Goal: Task Accomplishment & Management: Complete application form

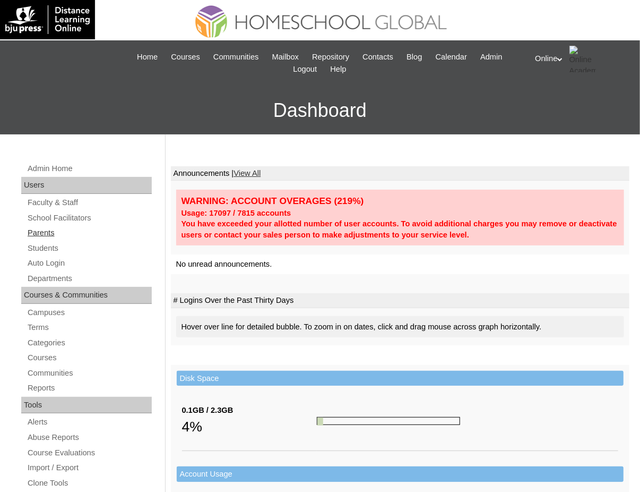
click at [33, 233] on link "Parents" at bounding box center [89, 232] width 125 height 13
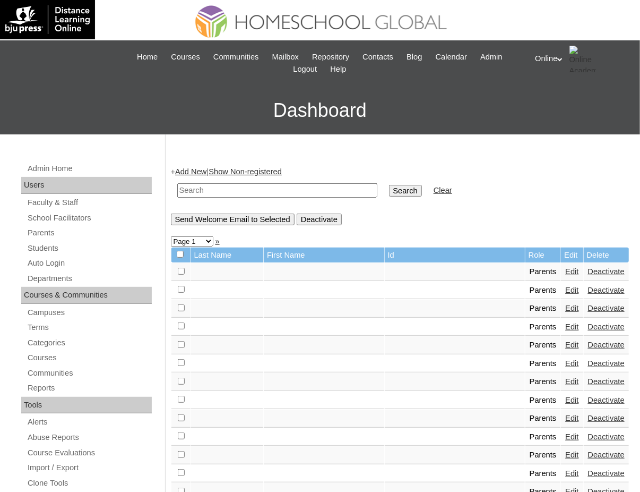
click at [193, 168] on link "Add New" at bounding box center [190, 171] width 31 height 8
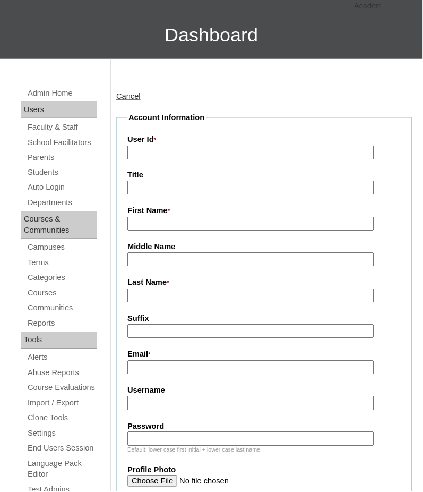
scroll to position [76, 0]
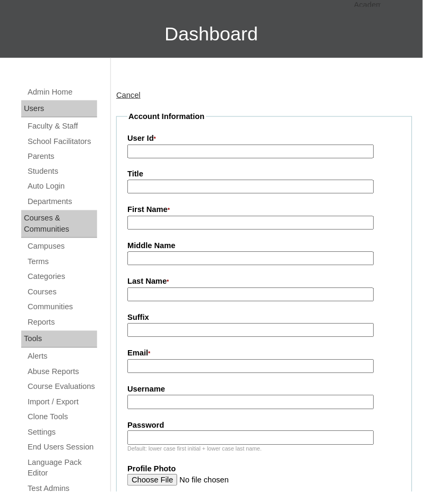
click at [183, 401] on input "Username" at bounding box center [250, 402] width 246 height 14
paste input "zcalma2025"
type input "zcalma2025"
click at [164, 436] on input "Password" at bounding box center [250, 438] width 246 height 14
paste input "mvnsdk"
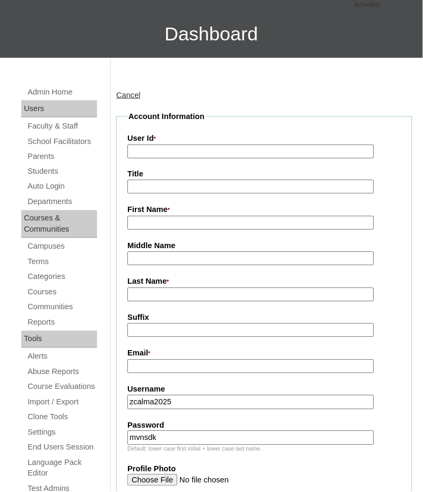
type input "mvnsdk"
click at [192, 153] on input "User Id *" at bounding box center [250, 151] width 246 height 14
paste input "HGP0276-OACAD2025"
type input "HGP0276-OACAD2025"
click at [154, 362] on input "Email *" at bounding box center [250, 366] width 246 height 14
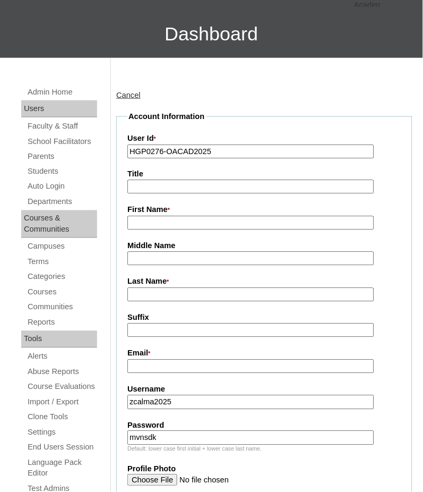
paste input "leilani_raymundo@yahoo.com"
type input "leilani_raymundo@yahoo.com"
click at [172, 226] on input "First Name *" at bounding box center [250, 223] width 246 height 14
paste input "Leilani Raymundo"
click at [173, 226] on input "Leilani Raymundo" at bounding box center [250, 223] width 246 height 14
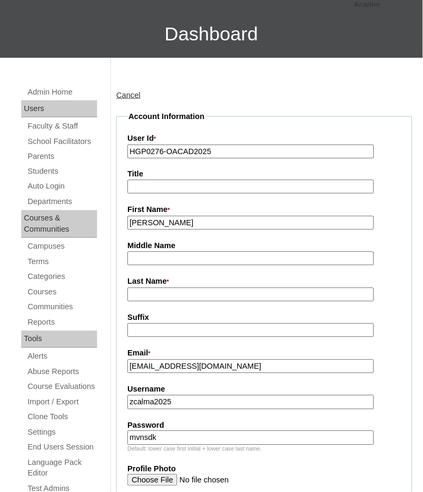
click at [173, 226] on input "Leilani Raymundo" at bounding box center [250, 223] width 246 height 14
type input "Leilani"
click at [167, 288] on input "Last Name *" at bounding box center [250, 295] width 246 height 14
type input "c"
paste input "Raymundo"
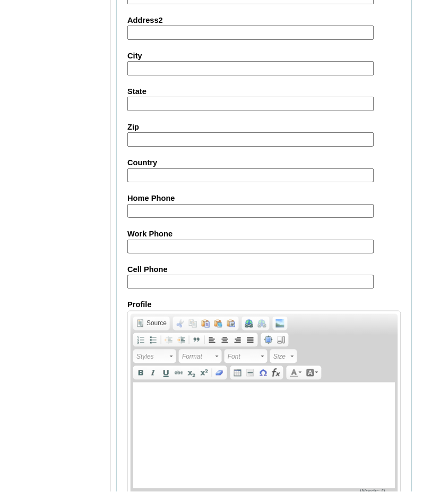
scroll to position [997, 0]
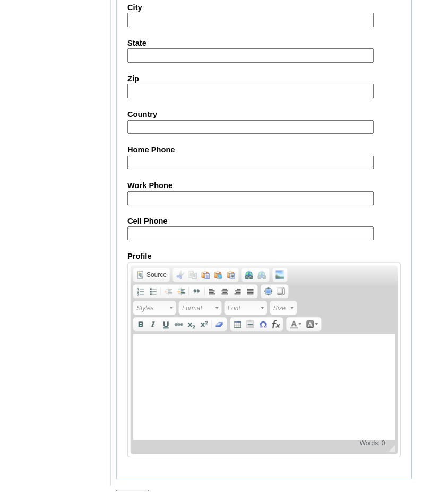
type input "Raymundo 2025"
click at [140, 490] on input "Submit" at bounding box center [132, 496] width 33 height 12
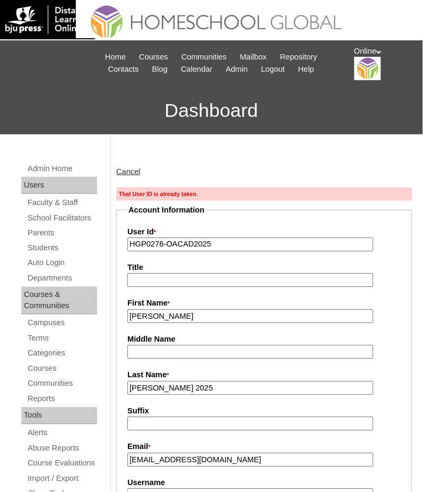
click at [257, 243] on input "HGP0276-OACAD2025" at bounding box center [250, 244] width 246 height 14
paste input "7"
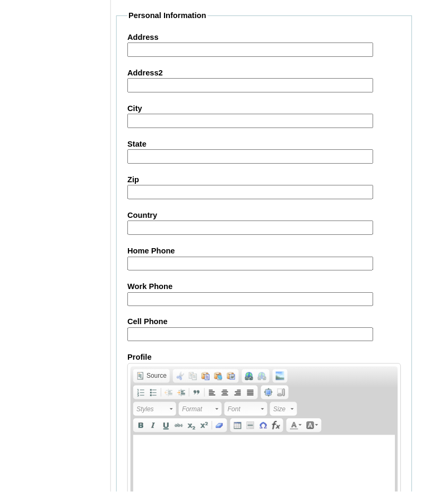
scroll to position [1014, 0]
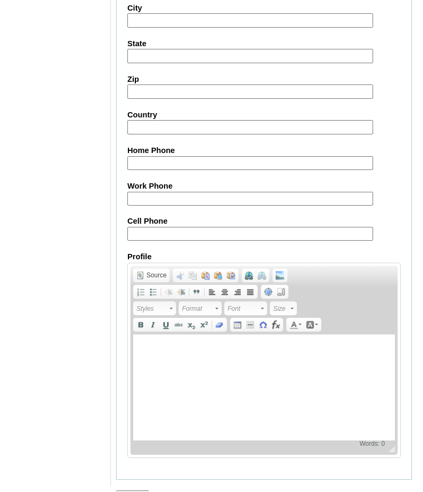
type input "HGP0277-OACAD2025"
click at [134, 491] on input "Submit" at bounding box center [132, 497] width 33 height 12
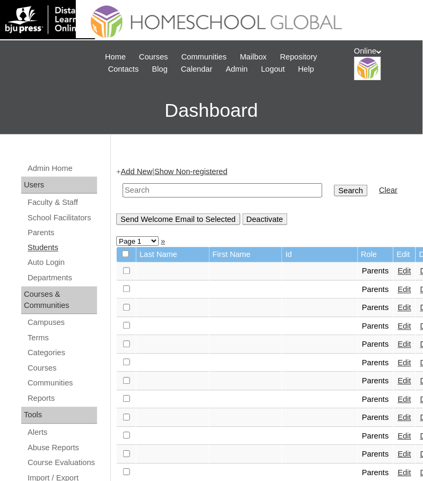
click at [52, 242] on link "Students" at bounding box center [62, 248] width 71 height 13
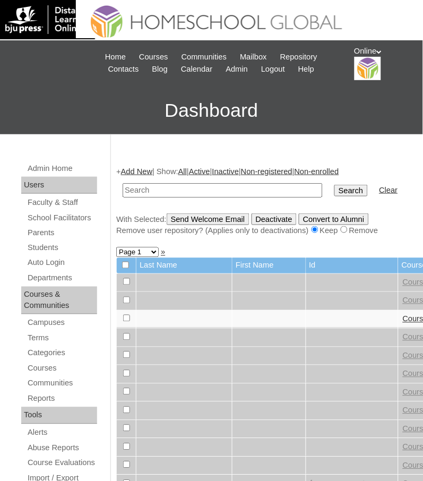
click at [148, 169] on link "Add New" at bounding box center [136, 171] width 31 height 8
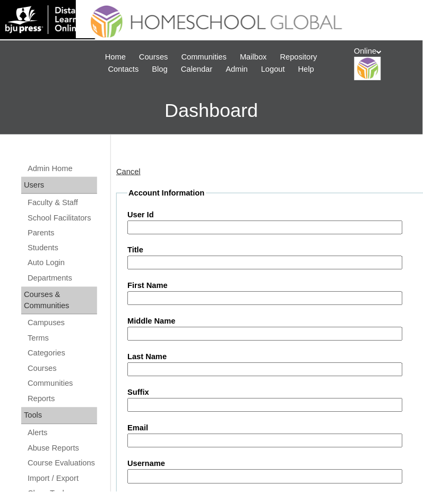
paste input "HG3295ACAD2025"
click at [177, 223] on input "HG3295ACAD2025" at bounding box center [264, 227] width 275 height 14
type input "HG3295ACAD2025"
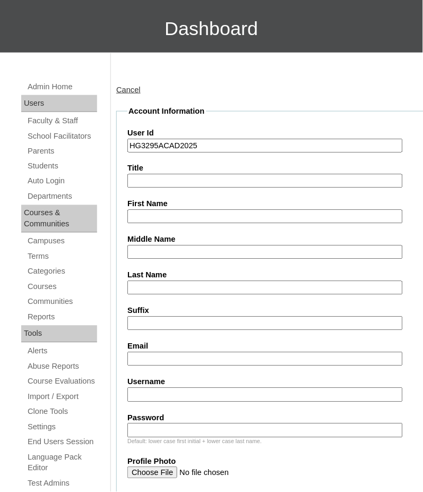
scroll to position [94, 0]
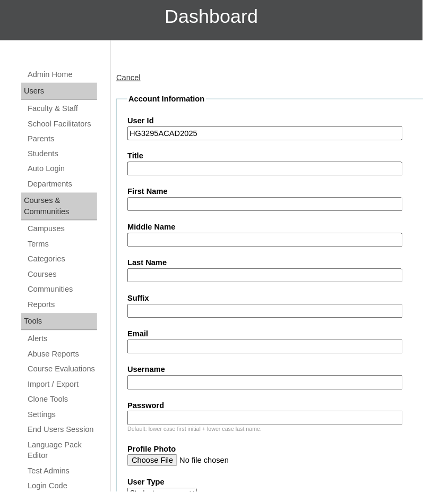
click at [157, 375] on input "Username" at bounding box center [264, 382] width 275 height 14
paste input "zachary.calma2025"
type input "zachary.calma2025"
click at [158, 411] on input "Password" at bounding box center [264, 418] width 275 height 14
paste input "mfkzls"
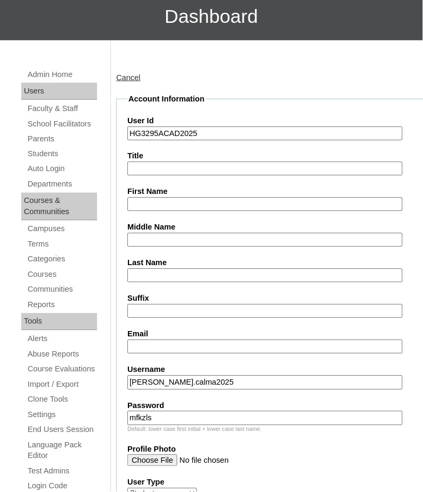
type input "mfkzls"
click at [201, 205] on input "First Name" at bounding box center [264, 205] width 275 height 14
paste input "Zachary Sebastian"
type input "Zachary Sebastian"
click at [175, 238] on input "Middle Name" at bounding box center [264, 240] width 275 height 14
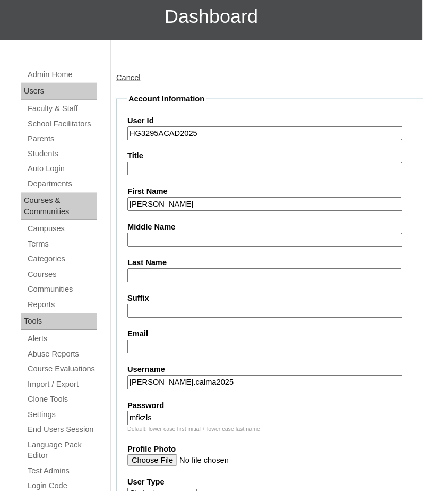
paste input "Raymundo"
type input "Raymundo"
paste input "Calma"
click at [219, 272] on input "Last Name" at bounding box center [264, 276] width 275 height 14
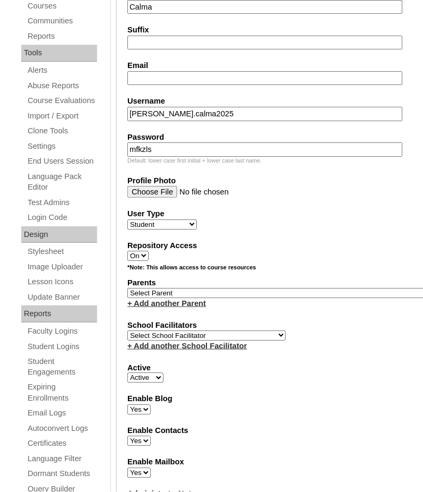
scroll to position [364, 0]
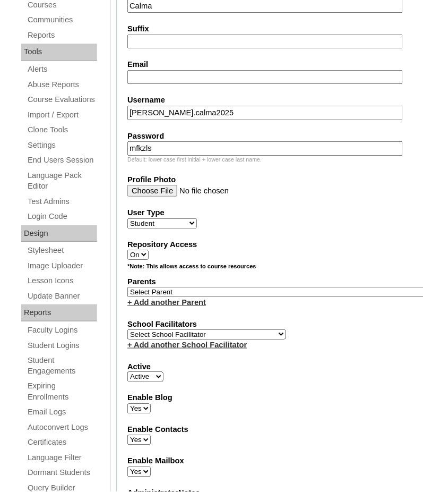
type input "Calma"
click at [217, 329] on select "Select School Facilitator Norman Añain Ruffa Abadijas Mary Abella Gloryfe Abion…" at bounding box center [206, 334] width 159 height 10
select select "41379"
click at [127, 329] on select "Select School Facilitator Norman Añain Ruffa Abadijas Mary Abella Gloryfe Abion…" at bounding box center [206, 334] width 159 height 10
click at [209, 287] on select "Select Parent , , , , , , , , , , , , , , , , , , , , , , , , , , , , , , , , ,…" at bounding box center [280, 292] width 306 height 10
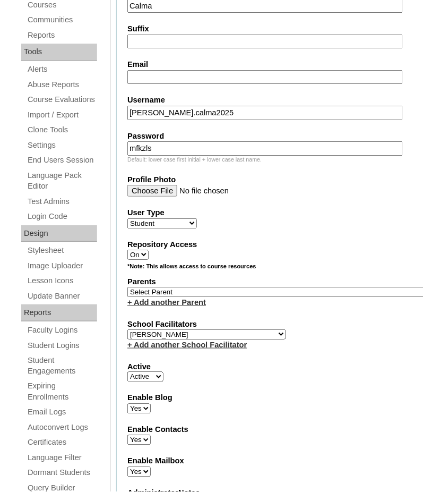
select select "44243"
click at [127, 287] on select "Select Parent , , , , , , , , , , , , , , , , , , , , , , , , , , , , , , , , ,…" at bounding box center [280, 292] width 306 height 10
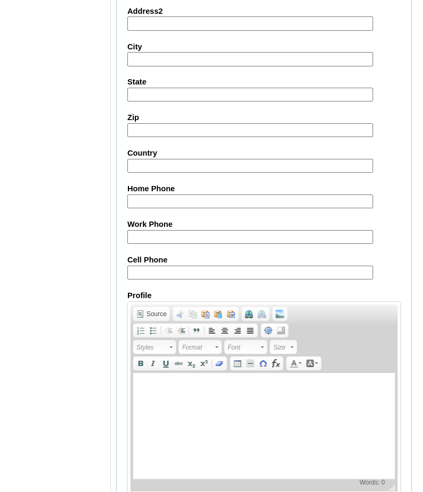
scroll to position [1173, 0]
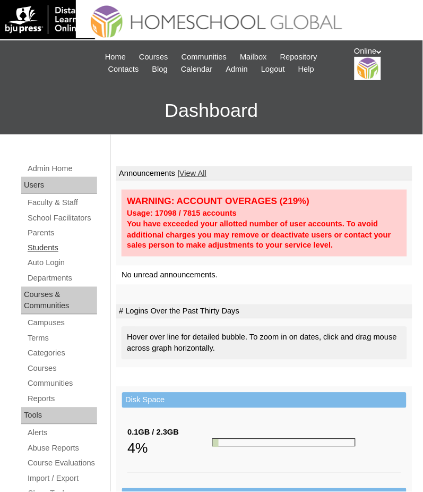
click at [46, 243] on link "Students" at bounding box center [62, 248] width 71 height 13
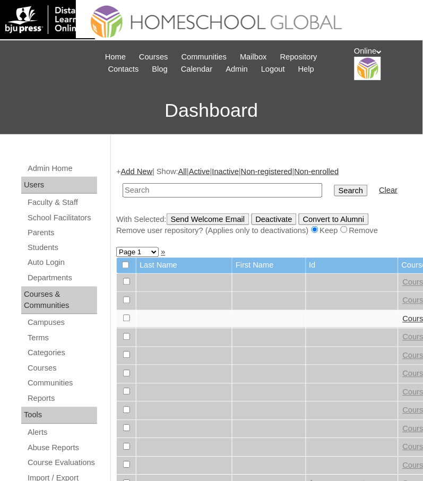
paste input "HG3295ACAD2025"
click at [239, 193] on input "HG3295ACAD2025" at bounding box center [223, 190] width 200 height 14
type input "HG3295ACAD2025"
click at [335, 185] on input "Search" at bounding box center [351, 191] width 33 height 12
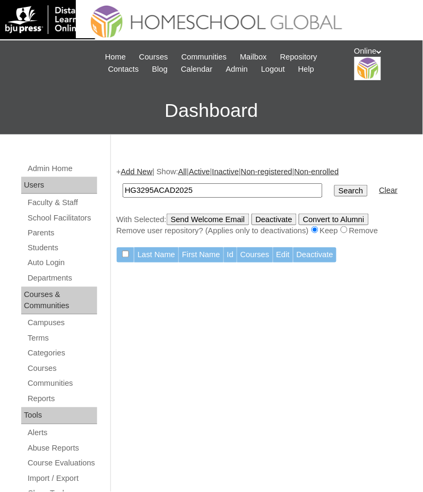
click at [132, 168] on link "Add New" at bounding box center [136, 171] width 31 height 8
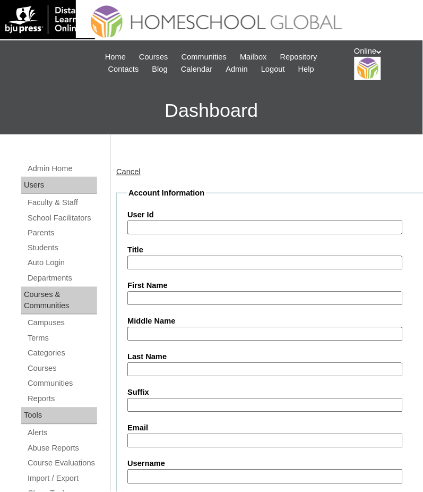
click at [180, 225] on input "User Id" at bounding box center [264, 227] width 275 height 14
paste input "HG3295ACAD2025"
type input "HG3295ACAD2025"
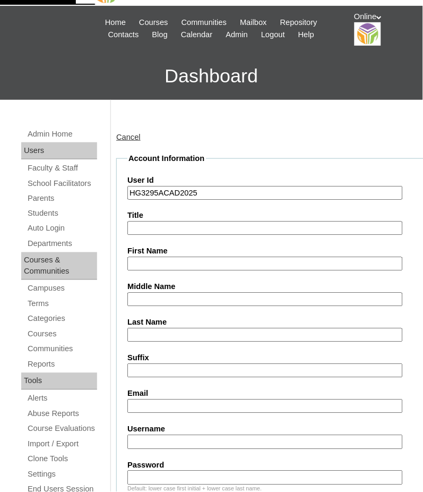
scroll to position [36, 0]
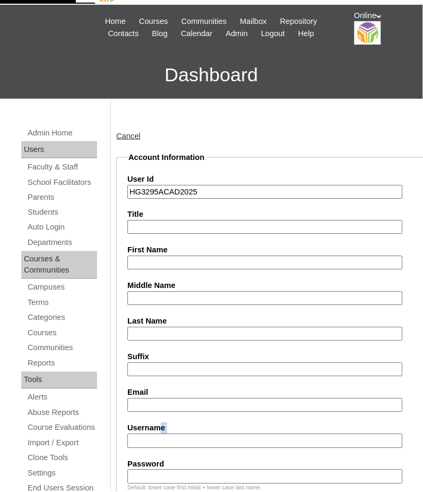
drag, startPoint x: 158, startPoint y: 424, endPoint x: 158, endPoint y: 431, distance: 7.4
click at [158, 431] on div "Username" at bounding box center [280, 435] width 306 height 25
click at [158, 434] on input "Username" at bounding box center [264, 441] width 275 height 14
paste input "zachary.calma2025"
type input "zachary.calma2025"
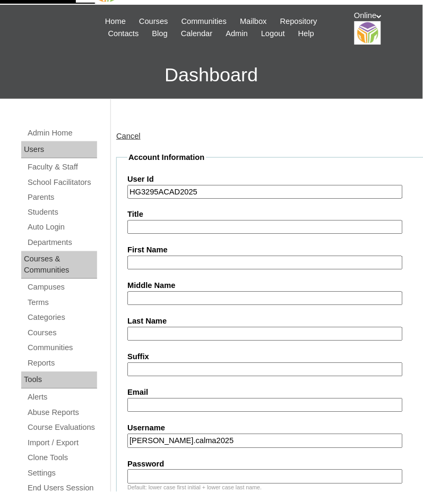
drag, startPoint x: 131, startPoint y: 467, endPoint x: 295, endPoint y: 478, distance: 164.9
click at [295, 484] on div "Default: lower case first initial + lower case last name." at bounding box center [280, 488] width 306 height 8
click at [159, 469] on input "Password" at bounding box center [264, 476] width 275 height 14
paste input "mfkzls"
type input "mfkzls"
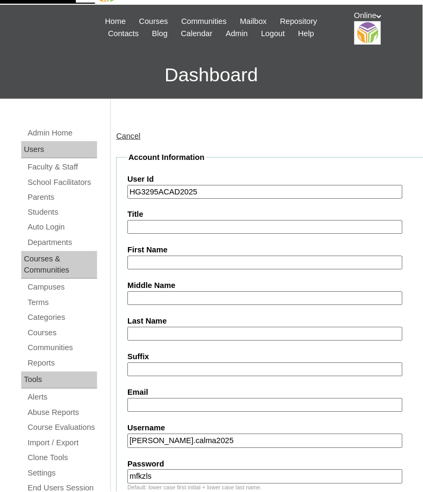
click at [159, 258] on input "First Name" at bounding box center [264, 263] width 275 height 14
paste input "Zachary Sebastian Raymundo Calma _230002536"
click at [178, 258] on input "Zachary Sebastian Raymundo Calma _230002536" at bounding box center [264, 263] width 275 height 14
click at [222, 260] on input "Zachary Sebastian Raymundo Calma _230002536" at bounding box center [264, 263] width 275 height 14
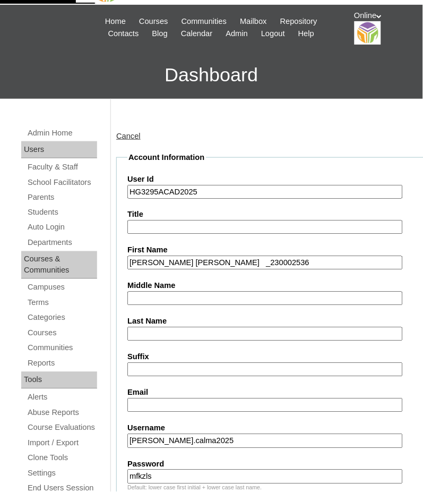
click at [222, 260] on input "Zachary Sebastian Raymundo Calma _230002536" at bounding box center [264, 263] width 275 height 14
type input "Zachary Sebastian Calma _230002536"
click at [157, 296] on input "Middle Name" at bounding box center [264, 298] width 275 height 14
paste input "Raymundo"
click at [157, 296] on input "Raymundo" at bounding box center [264, 298] width 275 height 14
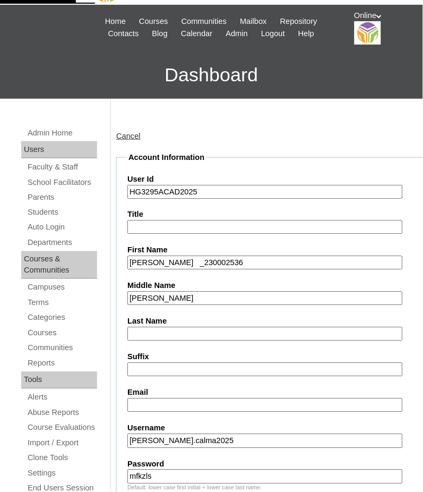
type input "Raymundo"
click at [210, 257] on input "Zachary Sebastian Calma _230002536" at bounding box center [264, 263] width 275 height 14
type input "Zachary Sebastian _230002536"
click at [165, 328] on input "Last Name" at bounding box center [264, 334] width 275 height 14
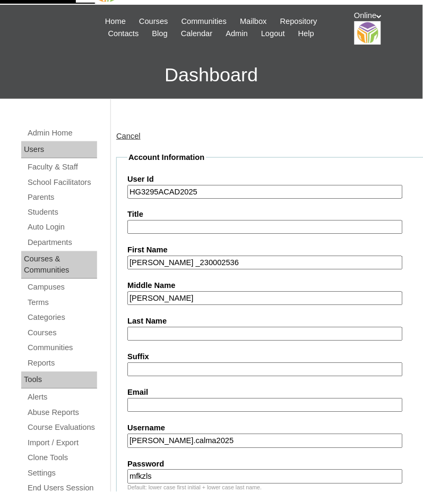
paste input "Calma"
type input "Calma"
click at [218, 260] on input "Zachary Sebastian _230002536" at bounding box center [264, 263] width 275 height 14
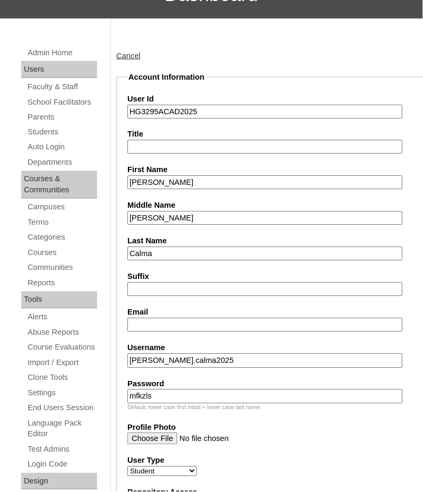
scroll to position [116, 0]
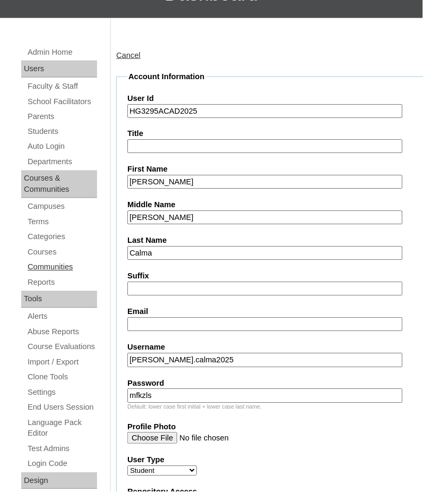
type input "Zachary Sebastian"
click at [159, 321] on input "Email" at bounding box center [264, 325] width 275 height 14
paste input "leilani_raymundo@yahoo.com"
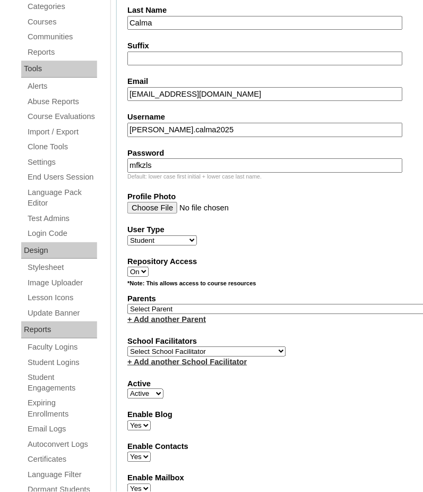
scroll to position [357, 0]
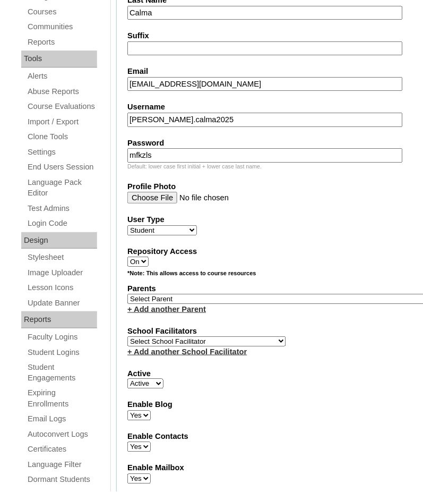
type input "leilani_raymundo@yahoo.com"
click at [159, 336] on select "Select School Facilitator Norman Añain Ruffa Abadijas Mary Abella Gloryfe Abion…" at bounding box center [206, 341] width 159 height 10
select select "41379"
click at [127, 336] on select "Select School Facilitator Norman Añain Ruffa Abadijas Mary Abella Gloryfe Abion…" at bounding box center [206, 341] width 159 height 10
click at [157, 294] on select "Select Parent , , , , , , , , , , , , , , , , , , , , , , , , , , , , , , , , ,…" at bounding box center [280, 299] width 306 height 10
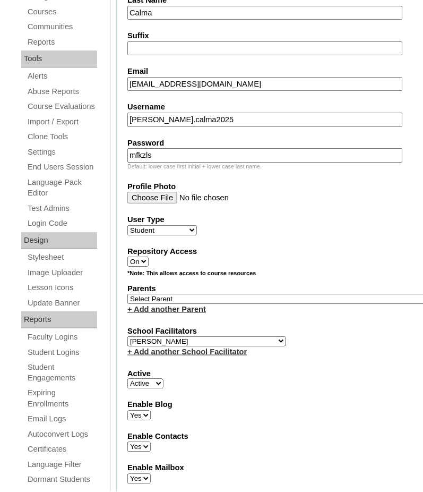
select select "44243"
click at [127, 294] on select "Select Parent , , , , , , , , , , , , , , , , , , , , , , , , , , , , , , , , ,…" at bounding box center [280, 299] width 306 height 10
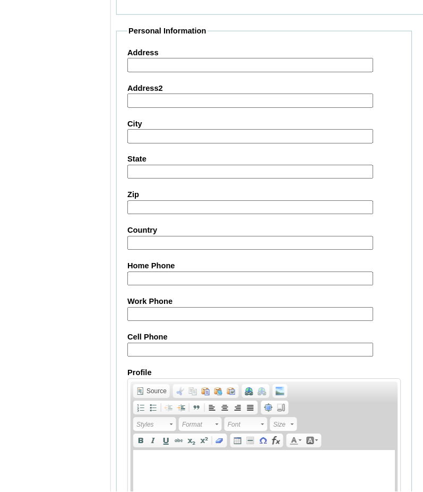
scroll to position [1173, 0]
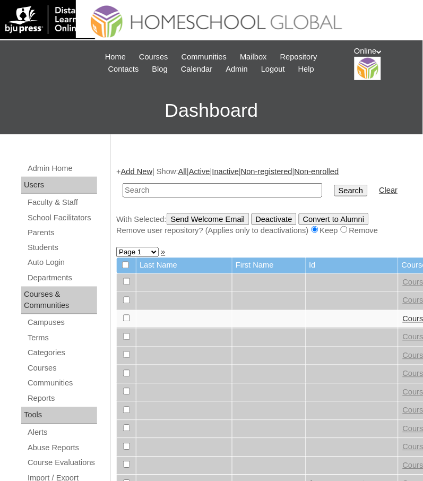
click at [166, 189] on input "text" at bounding box center [223, 190] width 200 height 14
paste input "HG3295ACAD2025"
type input "HG3295ACAD2025"
click at [335, 185] on input "Search" at bounding box center [351, 191] width 33 height 12
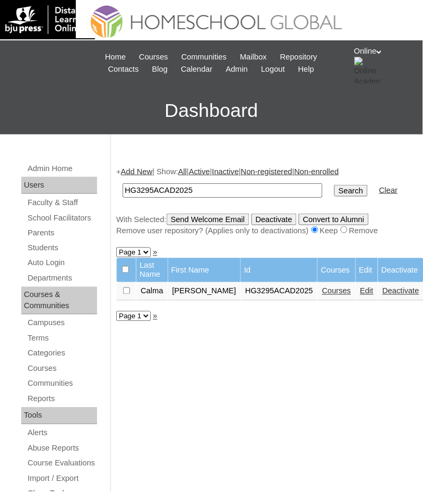
click at [330, 293] on link "Courses" at bounding box center [336, 291] width 29 height 8
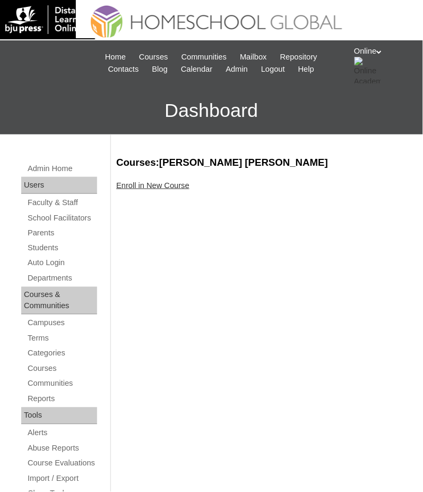
click at [161, 186] on link "Enroll in New Course" at bounding box center [152, 185] width 73 height 8
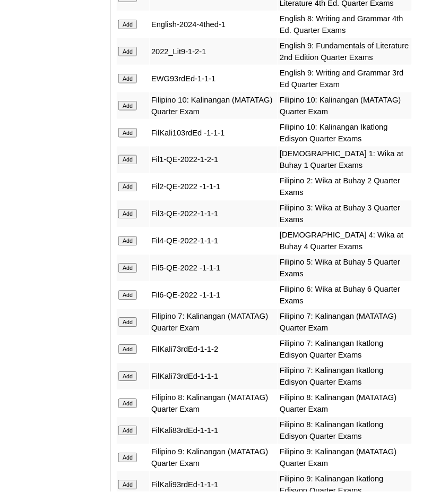
scroll to position [2052, 0]
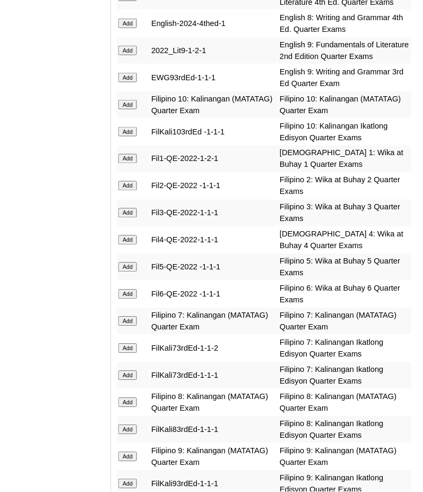
click at [126, 46] on input "Add" at bounding box center [127, 51] width 19 height 10
click at [129, 73] on input "Add" at bounding box center [127, 78] width 19 height 10
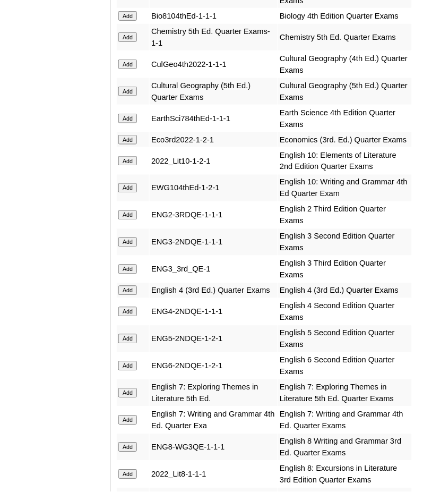
scroll to position [1546, 0]
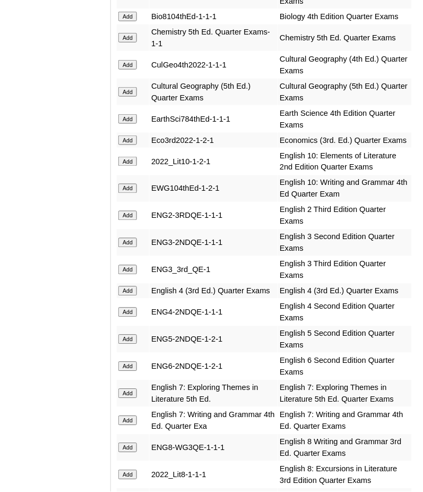
click at [124, 33] on input "Add" at bounding box center [127, 38] width 19 height 10
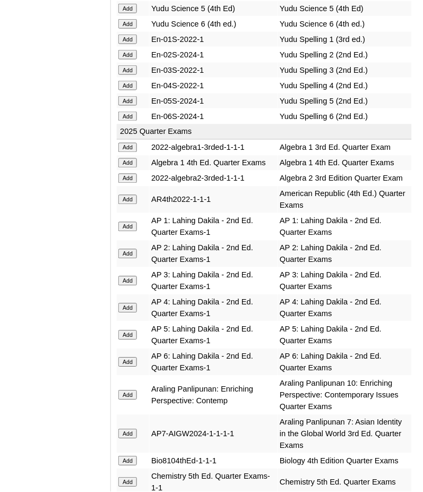
scroll to position [1168, 0]
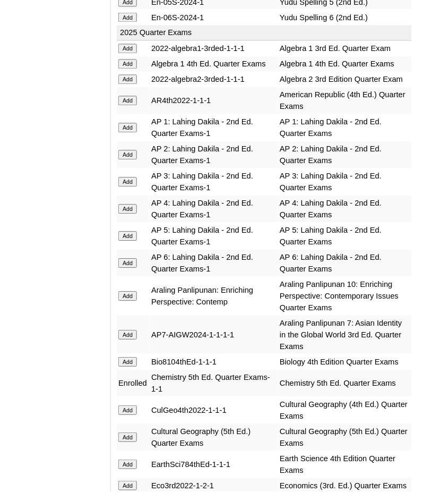
scroll to position [1200, 0]
click at [126, 75] on input "Add" at bounding box center [127, 80] width 19 height 10
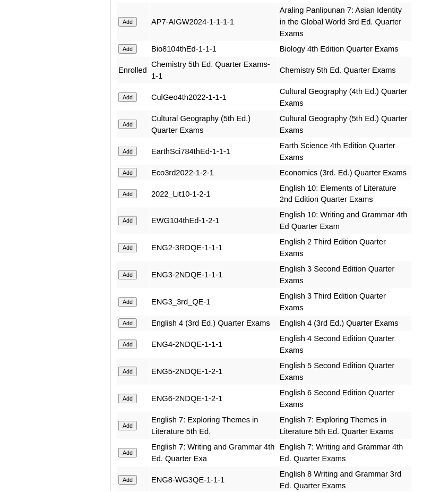
scroll to position [1514, 0]
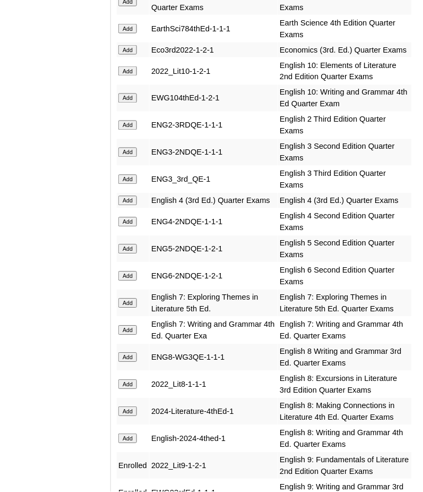
scroll to position [1640, 0]
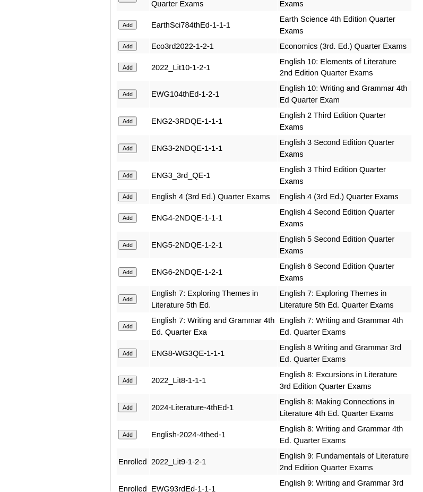
click at [128, 41] on input "Add" at bounding box center [127, 46] width 19 height 10
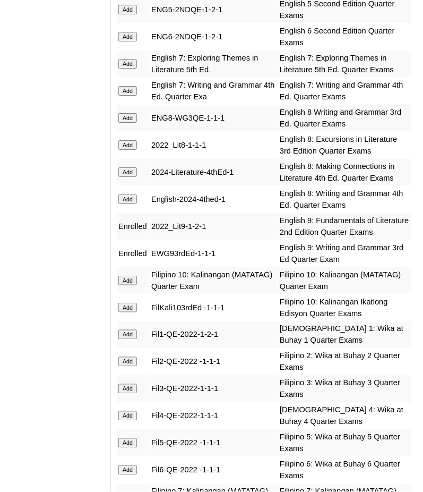
scroll to position [1910, 0]
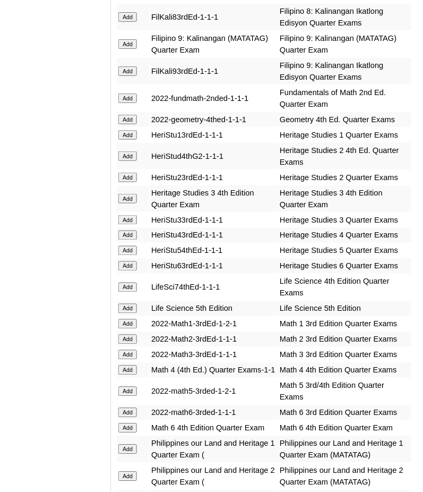
scroll to position [2465, 0]
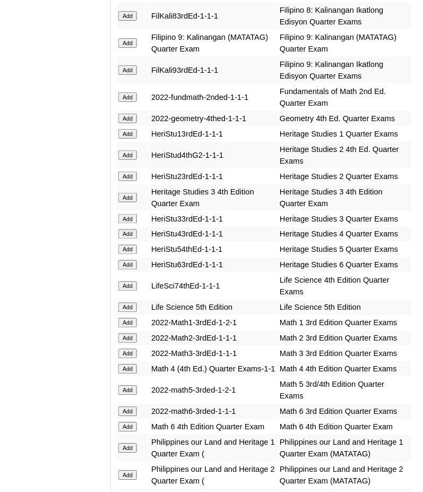
click at [125, 38] on input "Add" at bounding box center [127, 43] width 19 height 10
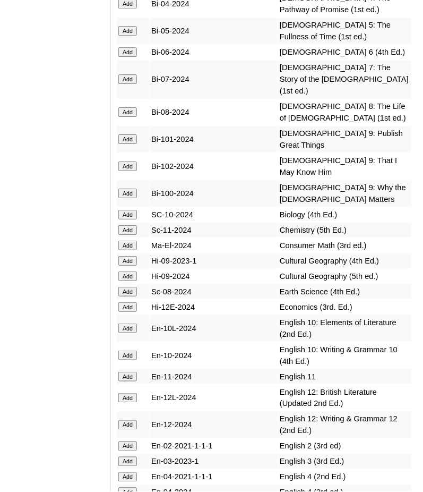
scroll to position [4247, 0]
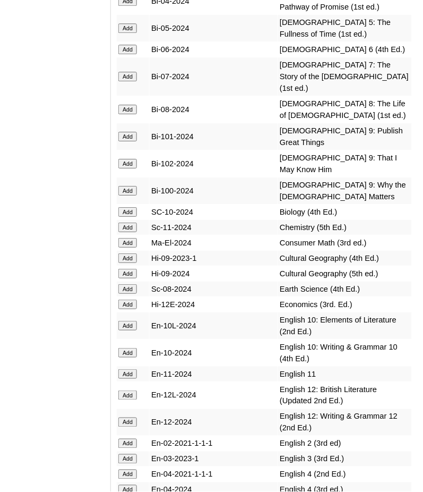
click at [130, 132] on input "Add" at bounding box center [127, 137] width 19 height 10
click at [130, 159] on input "Add" at bounding box center [127, 164] width 19 height 10
click at [130, 186] on input "Add" at bounding box center [127, 191] width 19 height 10
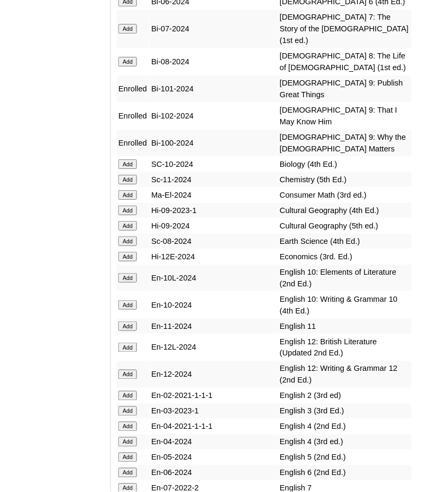
scroll to position [4295, 0]
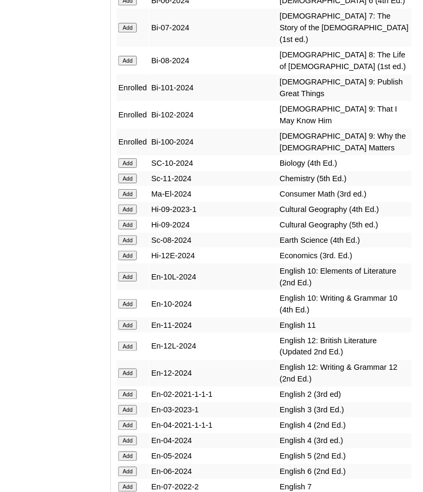
click at [132, 174] on input "Add" at bounding box center [127, 179] width 19 height 10
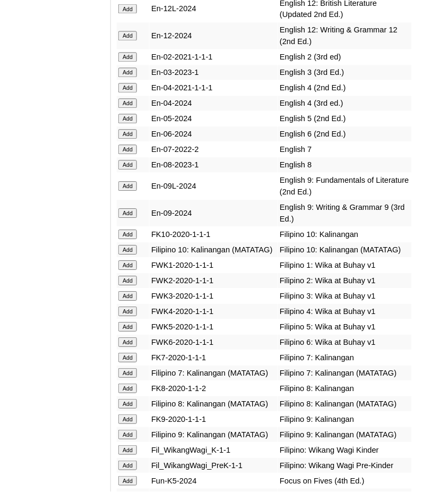
scroll to position [4635, 0]
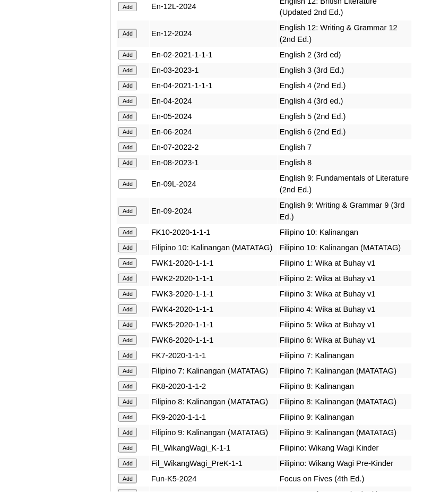
click at [126, 179] on input "Add" at bounding box center [127, 184] width 19 height 10
click at [129, 207] on input "Add" at bounding box center [127, 212] width 19 height 10
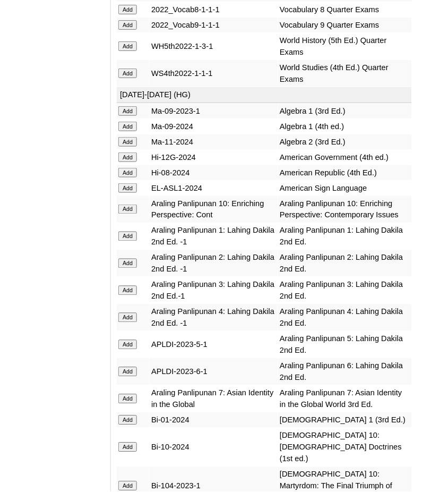
scroll to position [3448, 0]
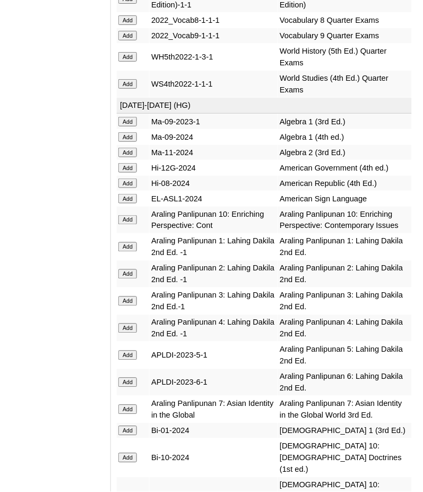
click at [130, 40] on input "Add" at bounding box center [127, 36] width 19 height 10
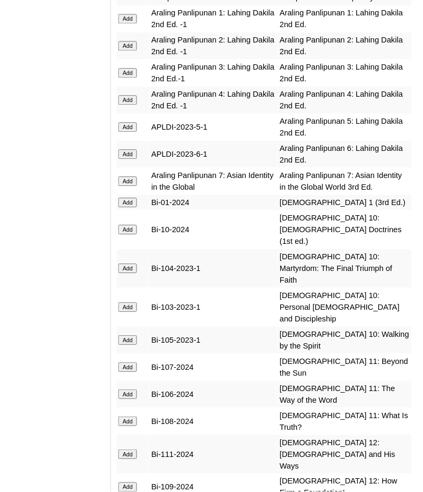
scroll to position [3677, 0]
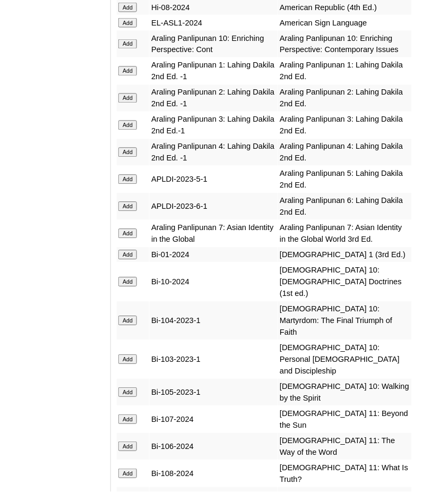
scroll to position [3634, 0]
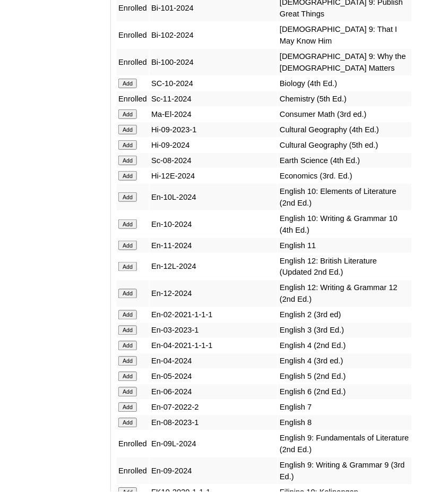
scroll to position [4377, 0]
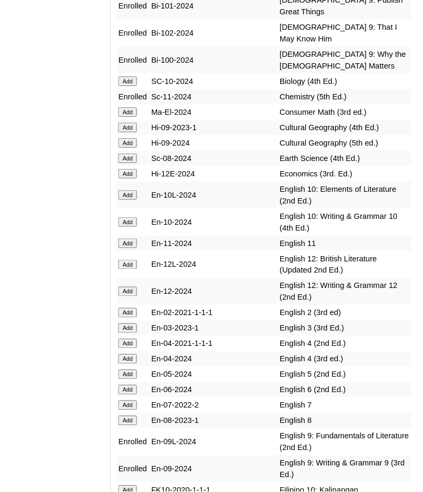
click at [133, 169] on input "Add" at bounding box center [127, 174] width 19 height 10
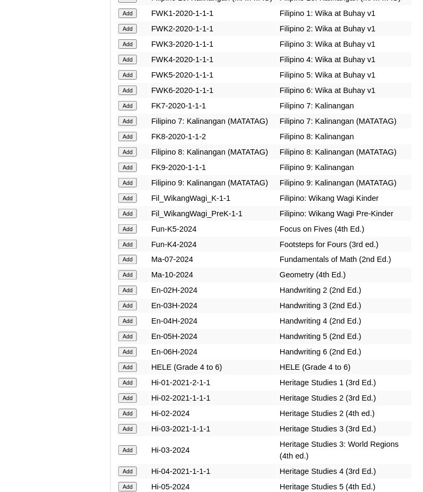
scroll to position [4896, 0]
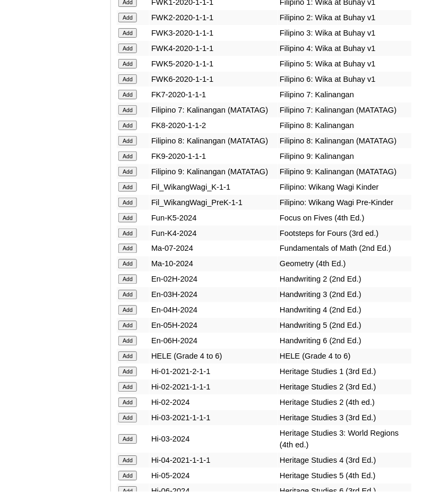
click at [128, 167] on input "Add" at bounding box center [127, 172] width 19 height 10
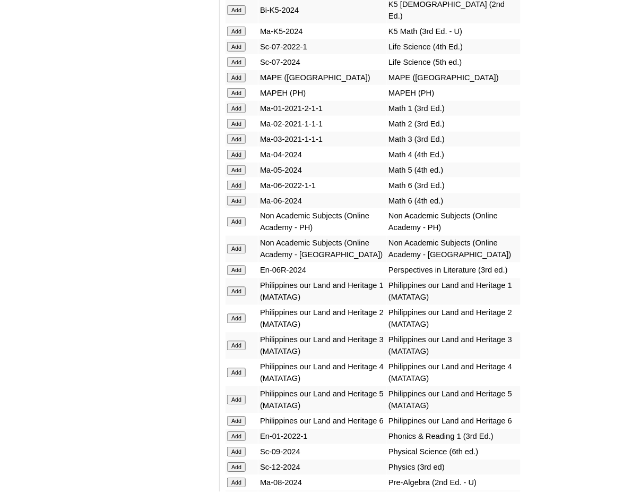
scroll to position [5417, 0]
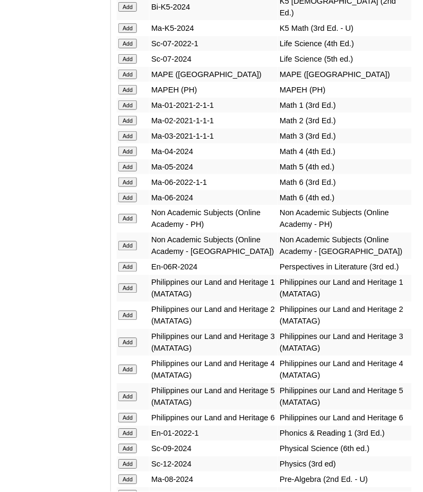
click at [126, 214] on input "Add" at bounding box center [127, 219] width 19 height 10
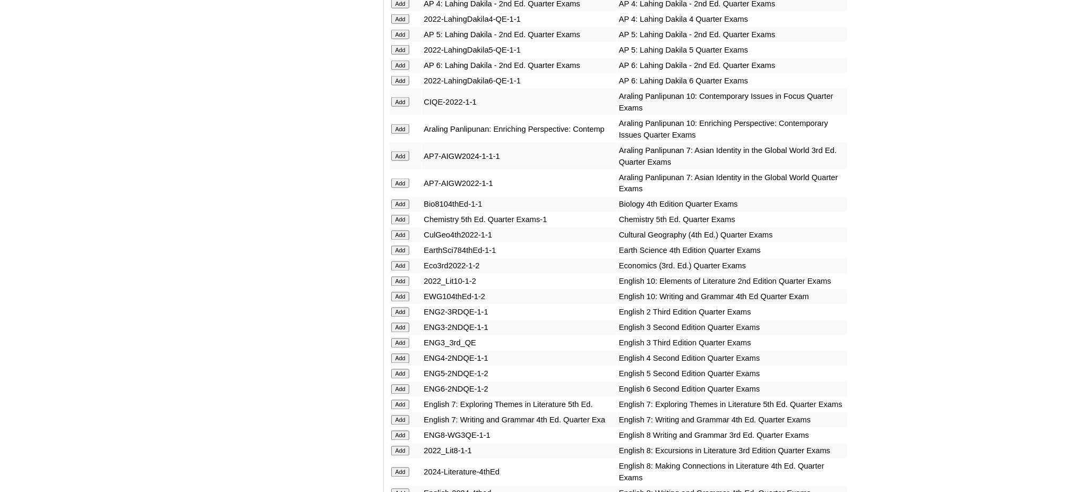
scroll to position [5405, 0]
